Goal: Task Accomplishment & Management: Manage account settings

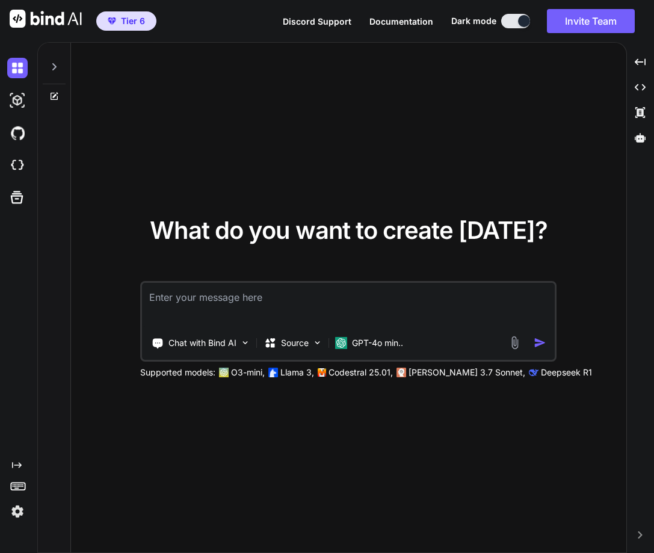
click at [19, 514] on img at bounding box center [17, 511] width 20 height 20
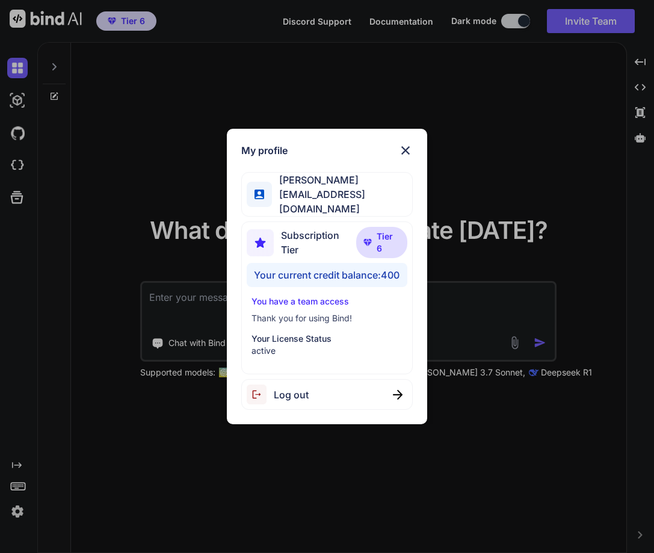
click at [84, 364] on div "My profile [PERSON_NAME] [EMAIL_ADDRESS][DOMAIN_NAME] Subscription Tier Tier 6 …" at bounding box center [327, 276] width 654 height 553
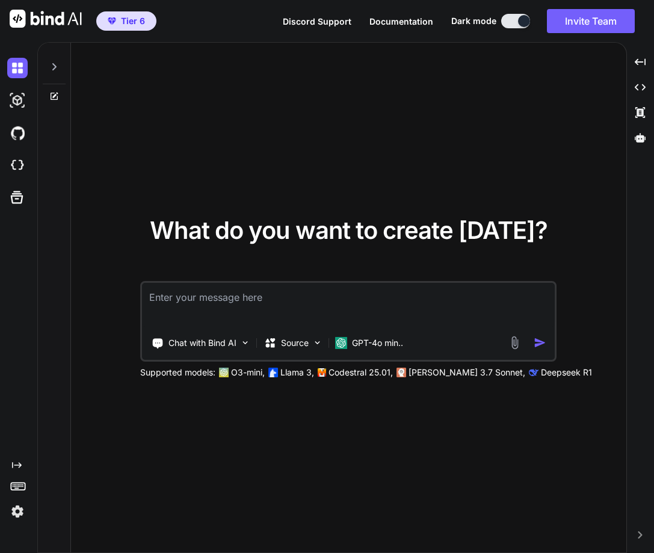
click at [203, 294] on textarea at bounding box center [348, 305] width 413 height 45
type textarea "a"
type textarea "x"
type textarea "as"
type textarea "x"
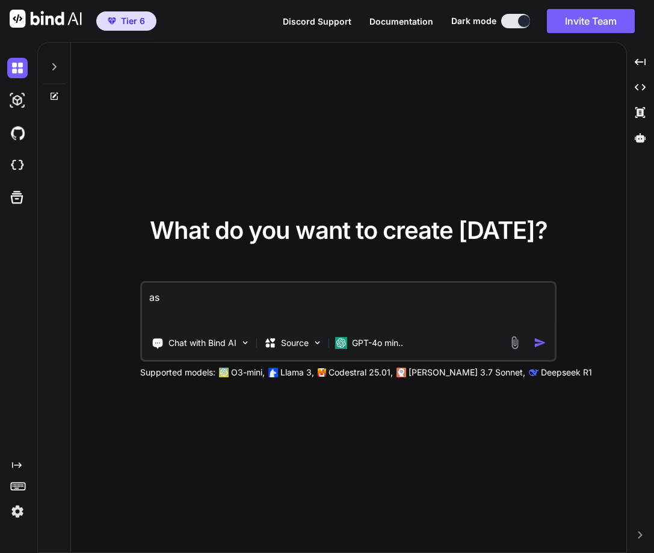
type textarea "as"
click at [537, 344] on img "button" at bounding box center [539, 342] width 13 height 13
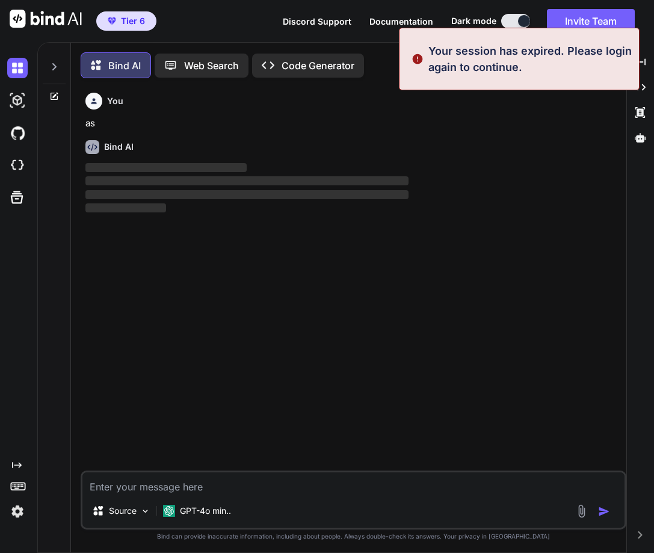
scroll to position [6, 0]
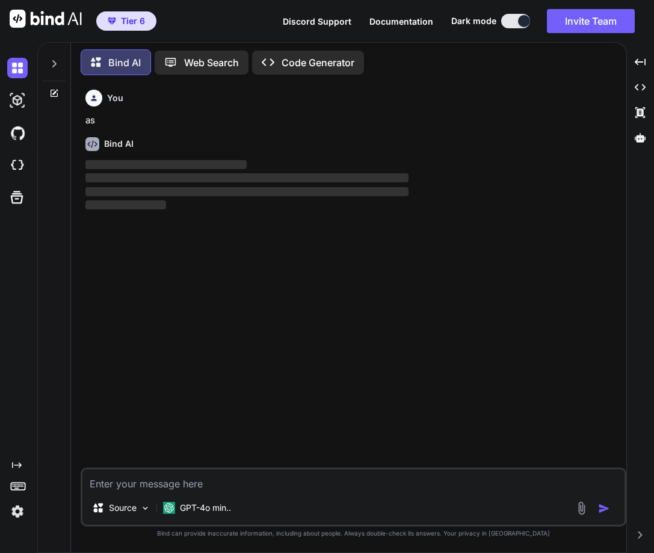
click at [10, 509] on img at bounding box center [17, 511] width 20 height 20
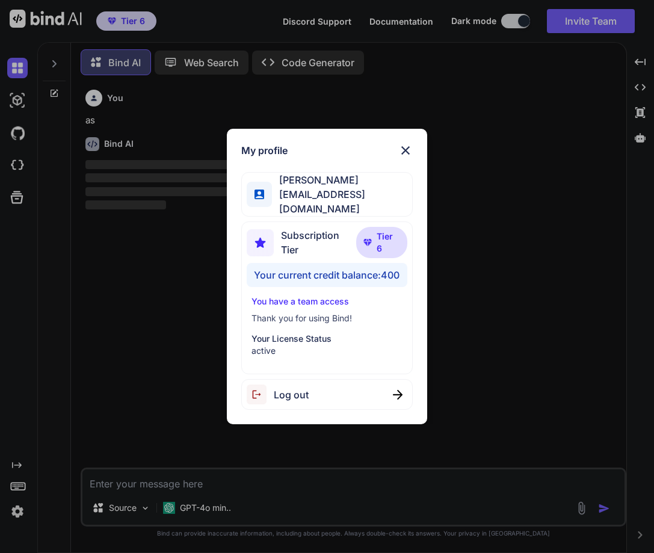
type textarea "x"
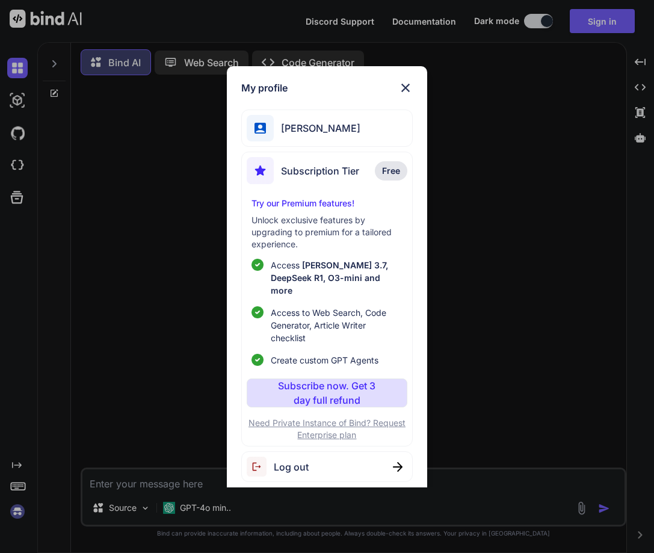
click at [92, 329] on div "My profile [PERSON_NAME] Subscription Tier Free Try our Premium features! Unloc…" at bounding box center [327, 276] width 654 height 553
